Goal: Information Seeking & Learning: Check status

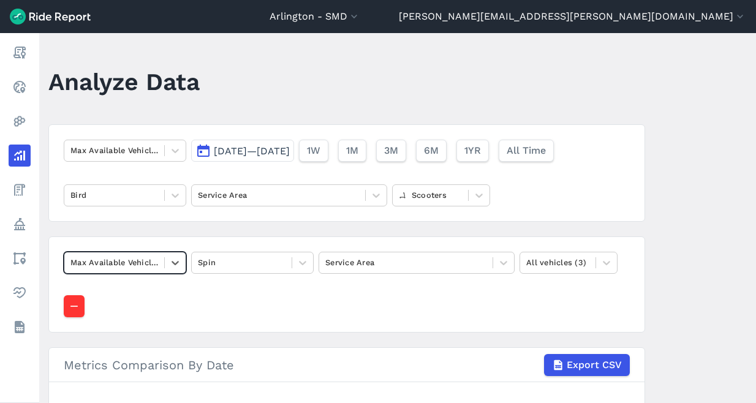
scroll to position [276, 0]
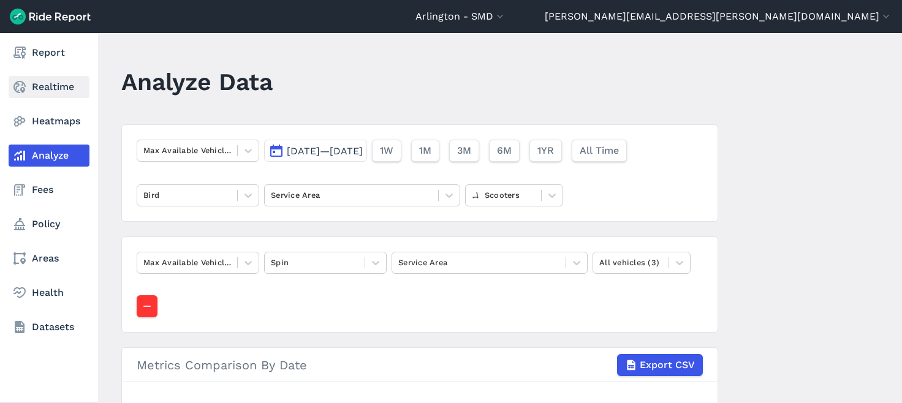
click at [20, 82] on use at bounding box center [19, 87] width 12 height 12
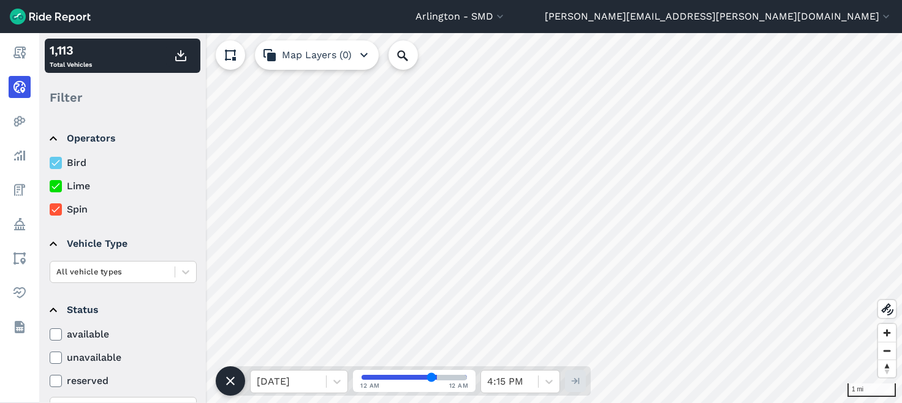
click at [54, 211] on use at bounding box center [55, 209] width 8 height 6
click at [50, 210] on input "Spin" at bounding box center [50, 206] width 0 height 8
click at [54, 211] on use at bounding box center [55, 209] width 8 height 6
click at [50, 210] on input "Spin" at bounding box center [50, 206] width 0 height 8
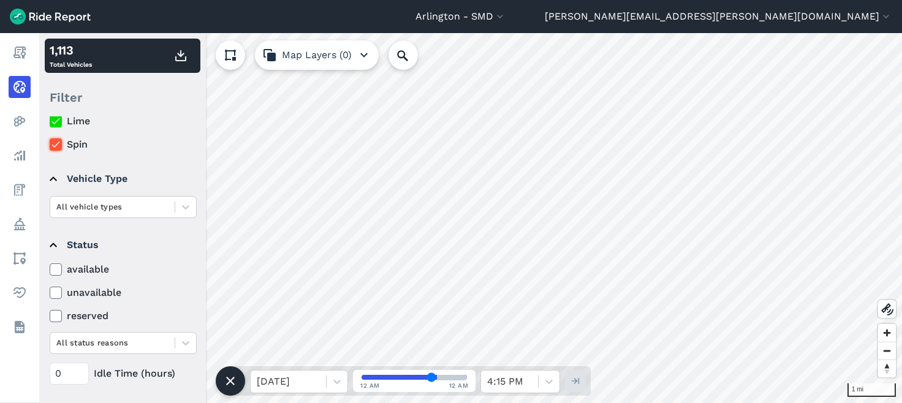
scroll to position [123, 0]
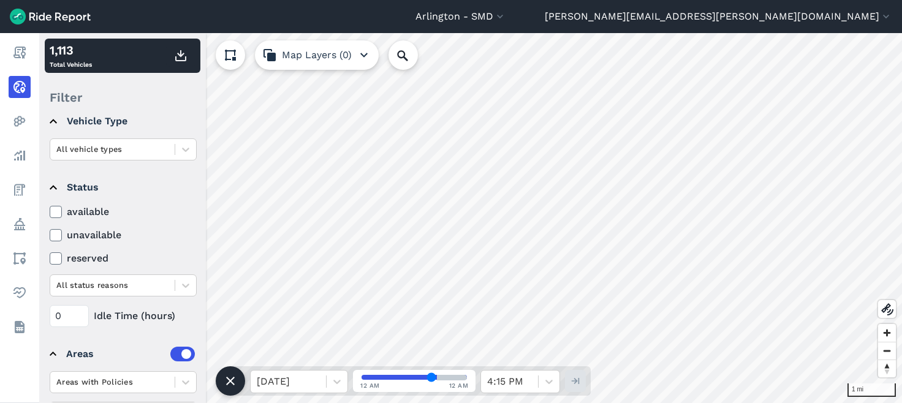
click at [56, 235] on icon at bounding box center [55, 235] width 11 height 12
click at [50, 235] on input "unavailable" at bounding box center [50, 232] width 0 height 8
click at [56, 263] on icon at bounding box center [55, 258] width 11 height 12
click at [50, 259] on input "reserved" at bounding box center [50, 255] width 0 height 8
click at [80, 289] on div at bounding box center [112, 285] width 112 height 14
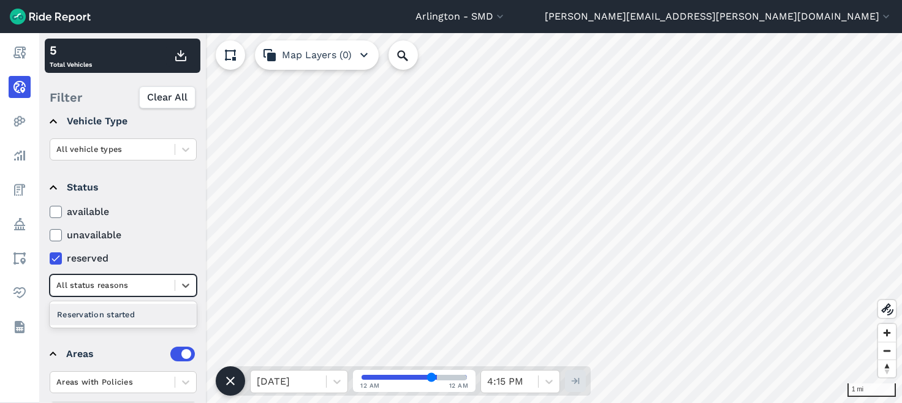
click at [79, 288] on div at bounding box center [112, 285] width 112 height 14
click at [53, 236] on use at bounding box center [55, 235] width 8 height 6
click at [50, 236] on input "unavailable" at bounding box center [50, 232] width 0 height 8
click at [77, 282] on div at bounding box center [112, 285] width 112 height 14
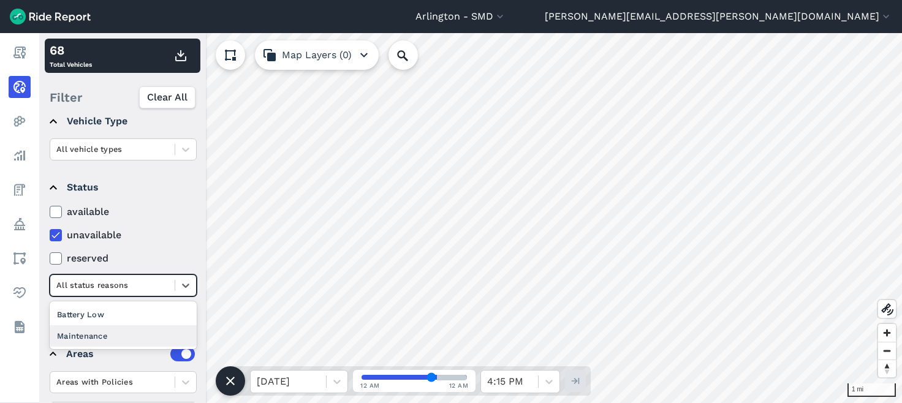
click at [76, 334] on div "Maintenance" at bounding box center [123, 335] width 147 height 21
click at [76, 283] on div at bounding box center [112, 285] width 112 height 14
click at [81, 333] on div "Battery Low" at bounding box center [123, 335] width 147 height 21
click at [80, 286] on div at bounding box center [112, 285] width 112 height 14
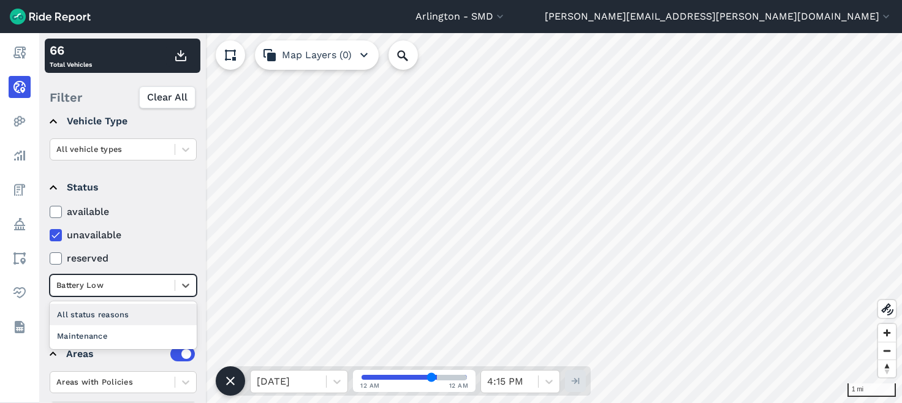
click at [70, 288] on div at bounding box center [112, 285] width 112 height 14
click at [181, 283] on icon at bounding box center [186, 285] width 12 height 12
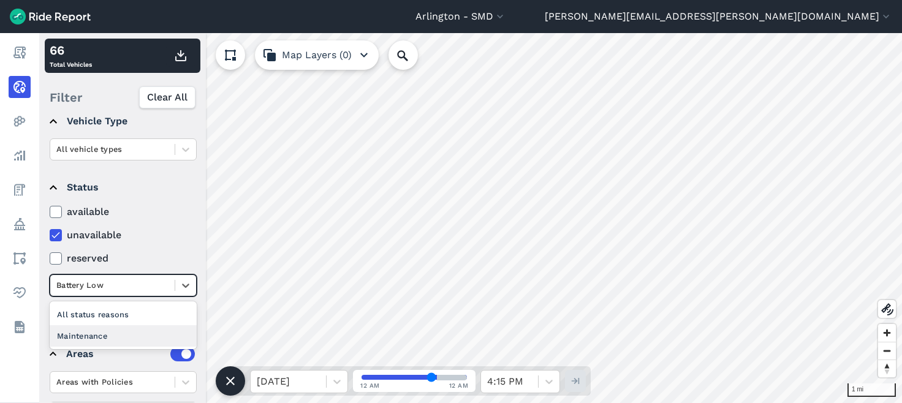
click at [109, 335] on div "Maintenance" at bounding box center [123, 335] width 147 height 21
click at [108, 284] on div at bounding box center [112, 285] width 112 height 14
click at [101, 330] on div "Battery Low" at bounding box center [123, 335] width 147 height 21
click at [128, 286] on div at bounding box center [112, 285] width 112 height 14
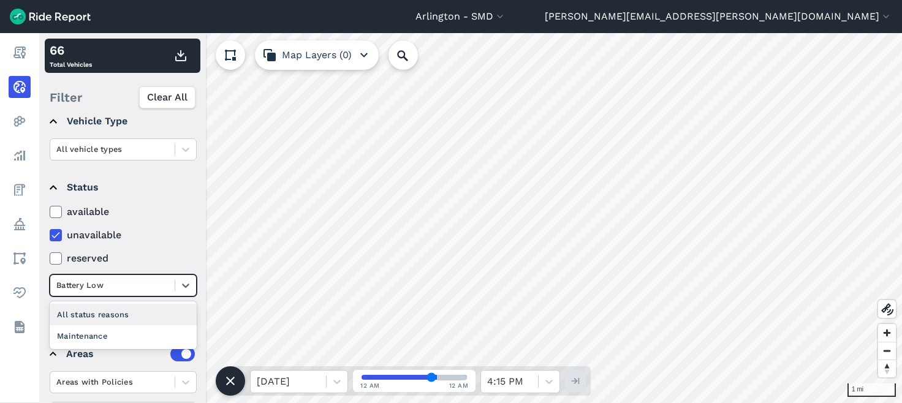
click at [119, 312] on div "All status reasons" at bounding box center [123, 314] width 147 height 21
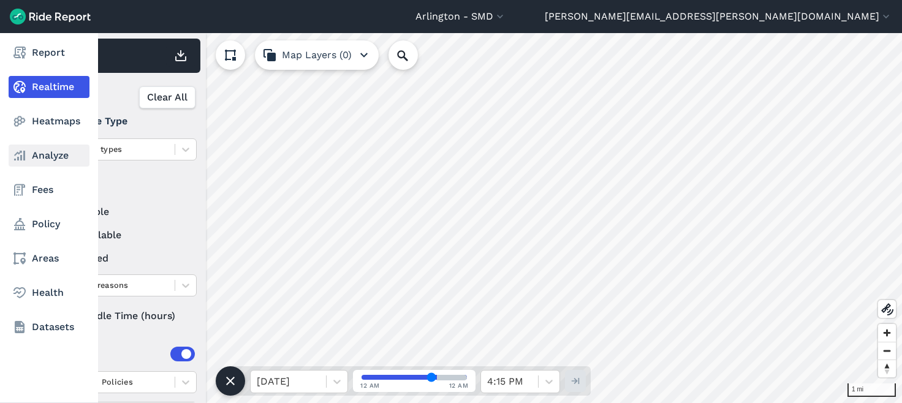
click at [31, 161] on link "Analyze" at bounding box center [49, 156] width 81 height 22
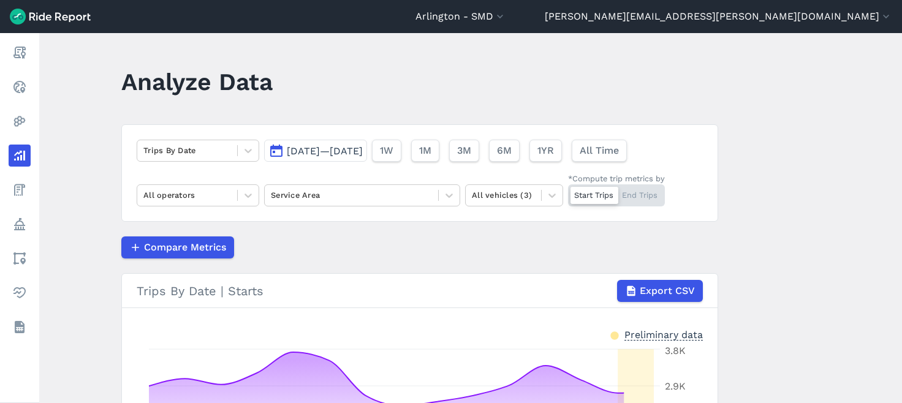
click at [363, 147] on span "[DATE]—[DATE]" at bounding box center [325, 151] width 76 height 12
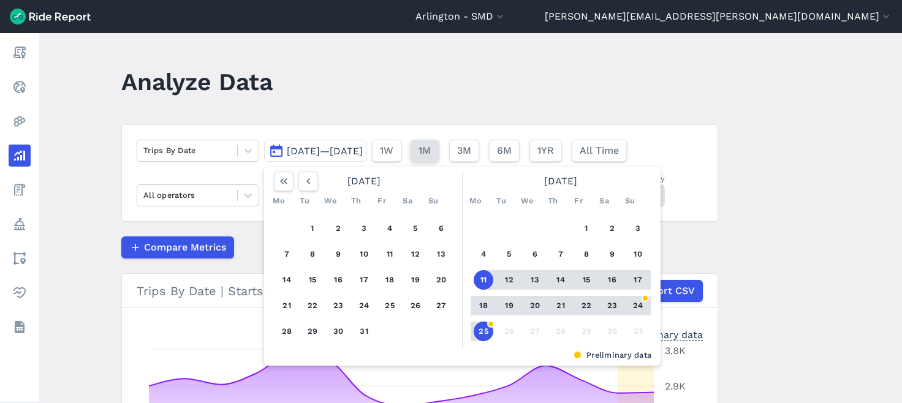
click at [439, 151] on button "1M" at bounding box center [424, 151] width 28 height 22
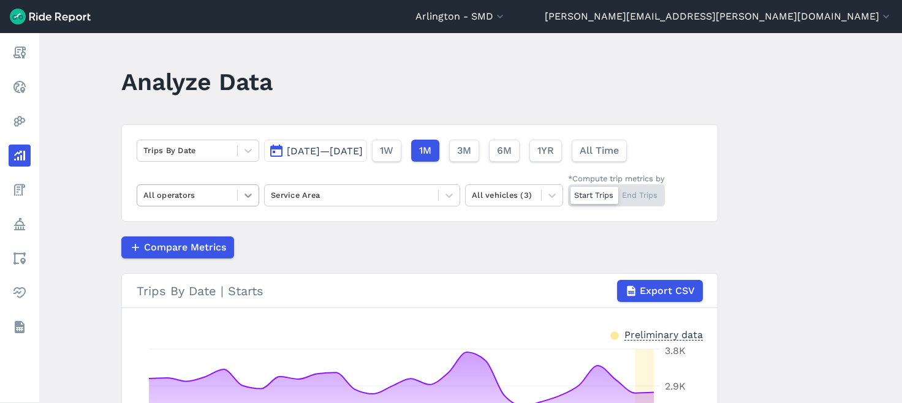
click at [242, 195] on icon at bounding box center [248, 195] width 12 height 12
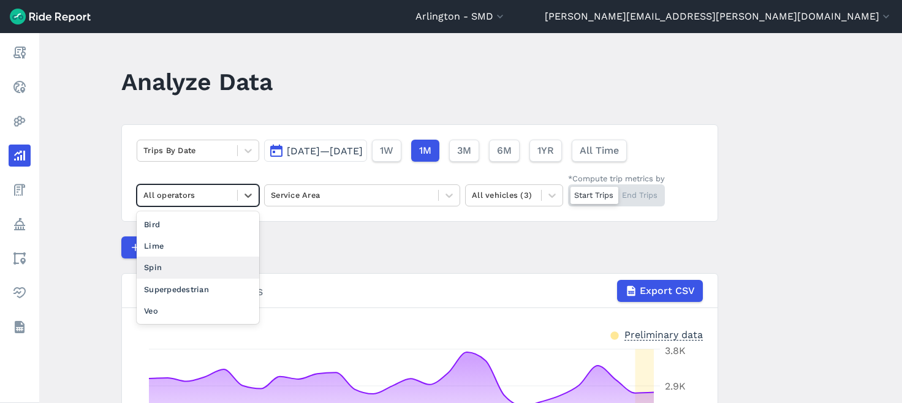
click at [222, 270] on div "Spin" at bounding box center [198, 267] width 123 height 21
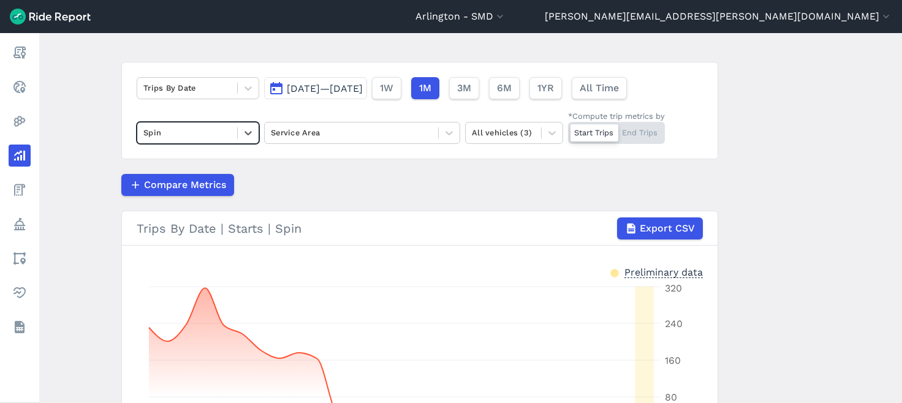
scroll to position [184, 0]
